Goal: Navigation & Orientation: Find specific page/section

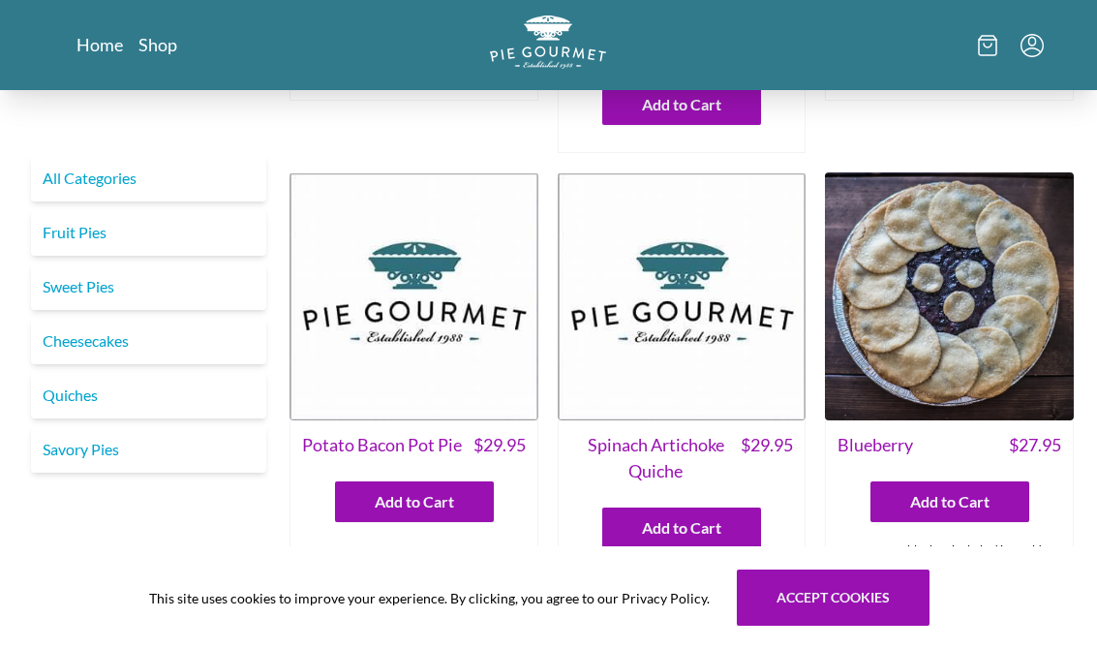
scroll to position [375, 0]
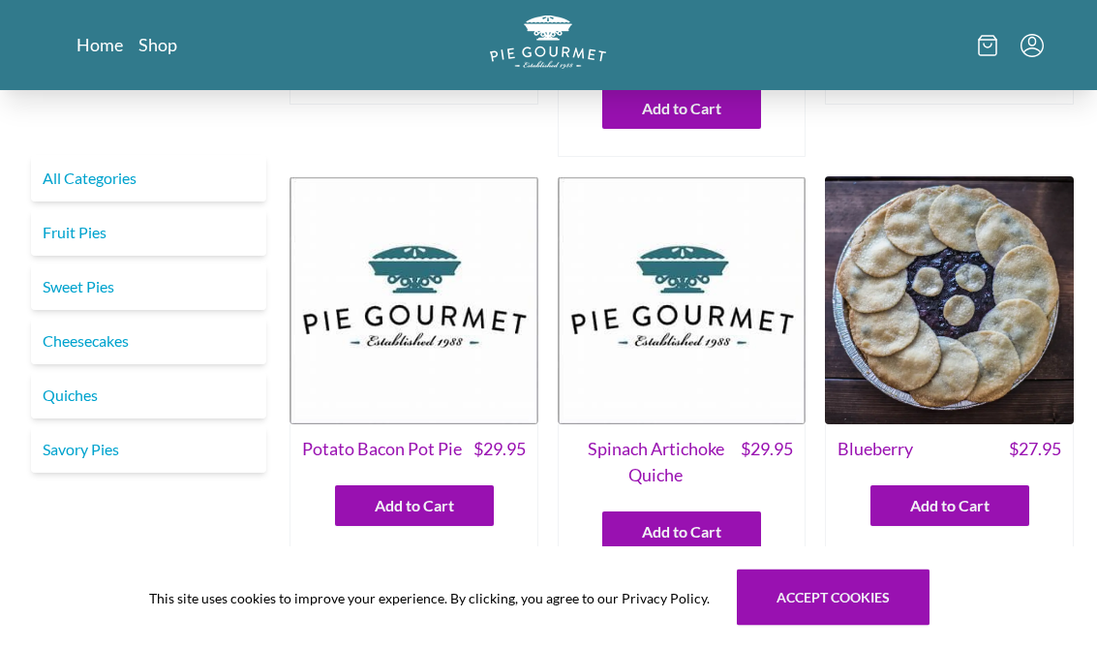
click at [1046, 177] on img at bounding box center [949, 301] width 249 height 249
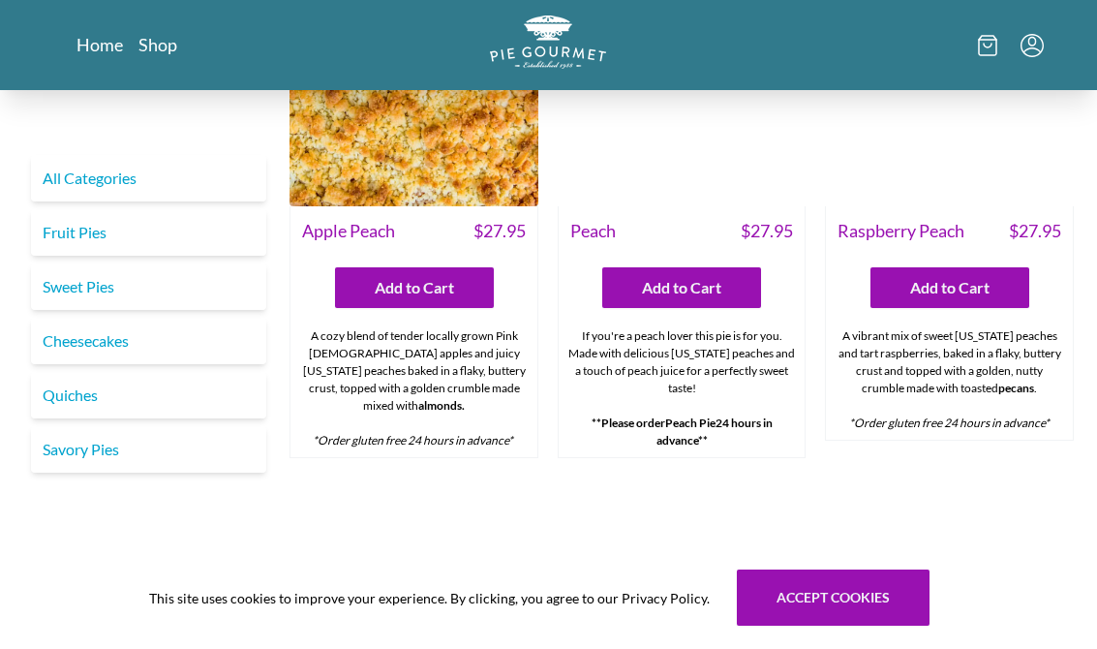
scroll to position [5301, 0]
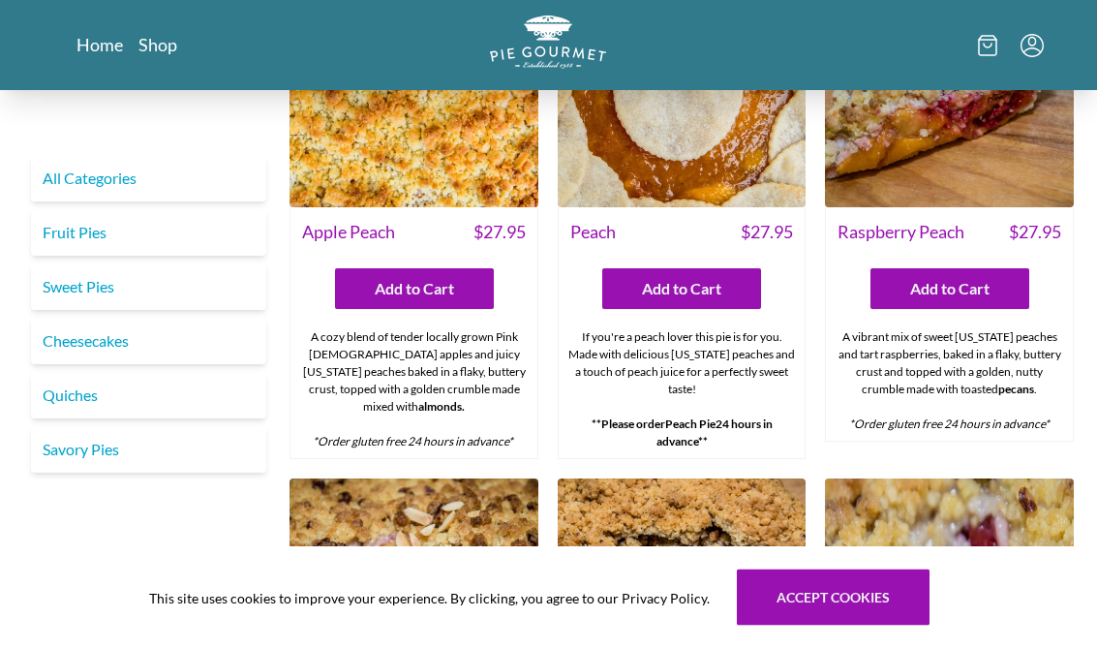
click at [118, 289] on link "Sweet Pies" at bounding box center [148, 286] width 235 height 46
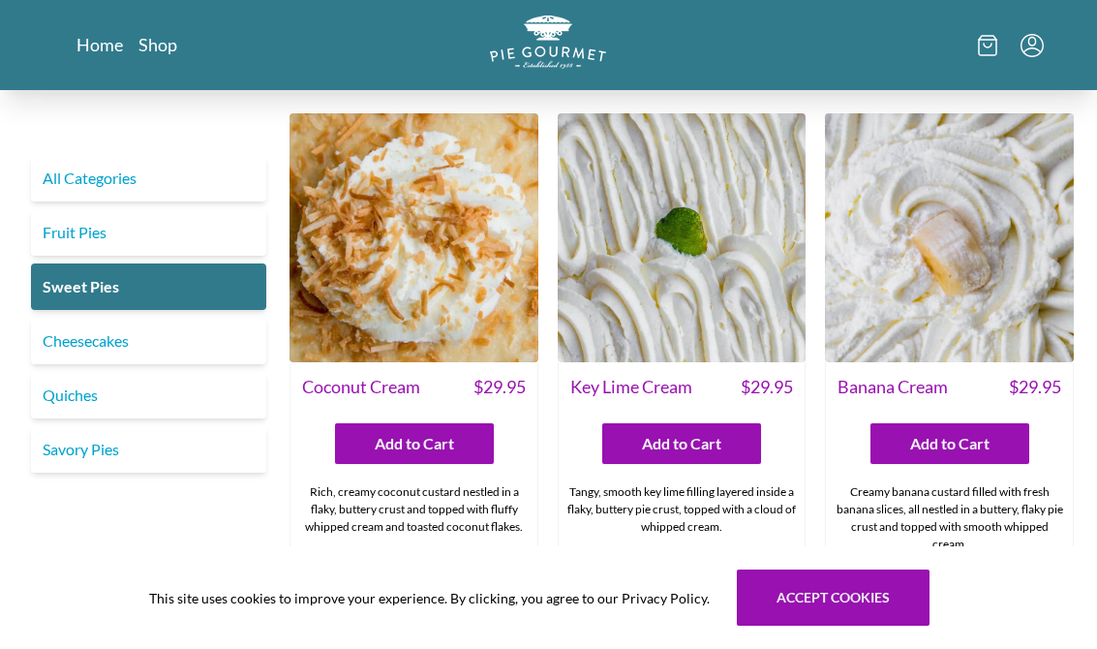
click at [126, 444] on link "Savory Pies" at bounding box center [148, 449] width 235 height 46
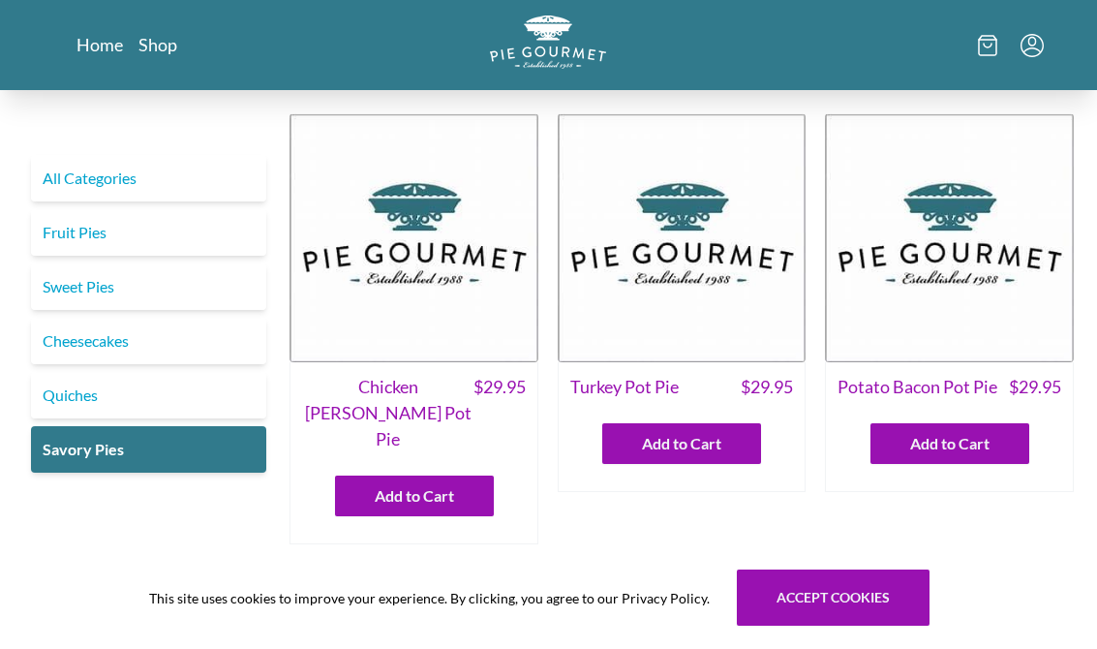
click at [108, 389] on link "Quiches" at bounding box center [148, 395] width 235 height 46
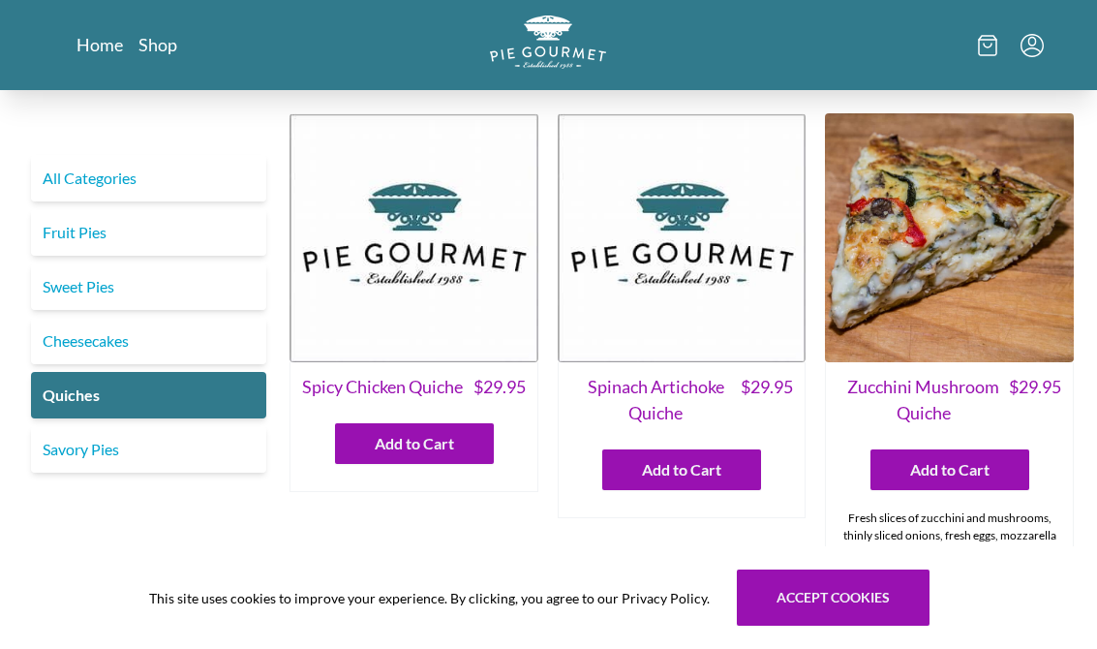
click at [122, 175] on link "All Categories" at bounding box center [148, 178] width 235 height 46
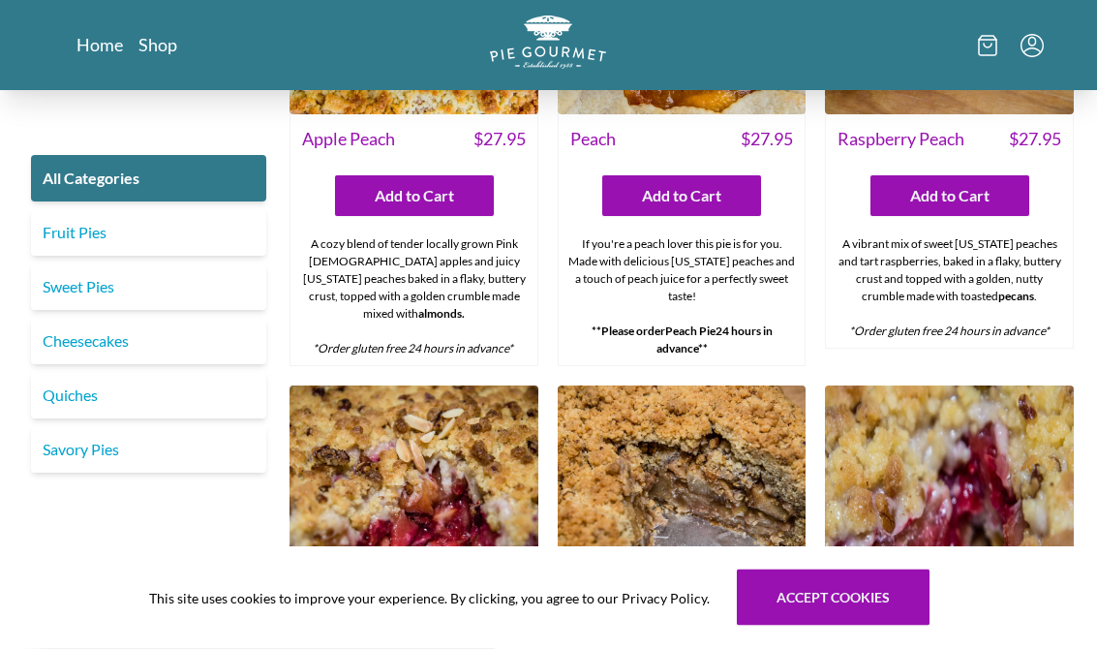
scroll to position [5396, 0]
